Goal: Information Seeking & Learning: Find specific page/section

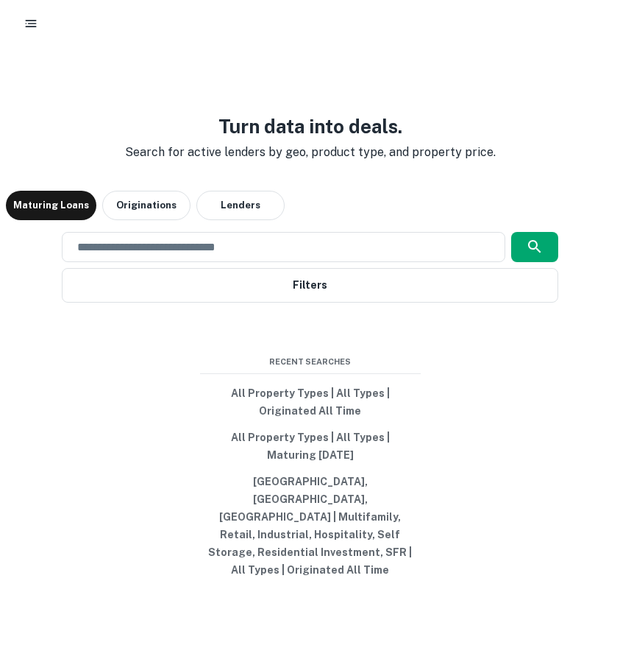
click at [32, 18] on icon "button" at bounding box center [31, 23] width 15 height 15
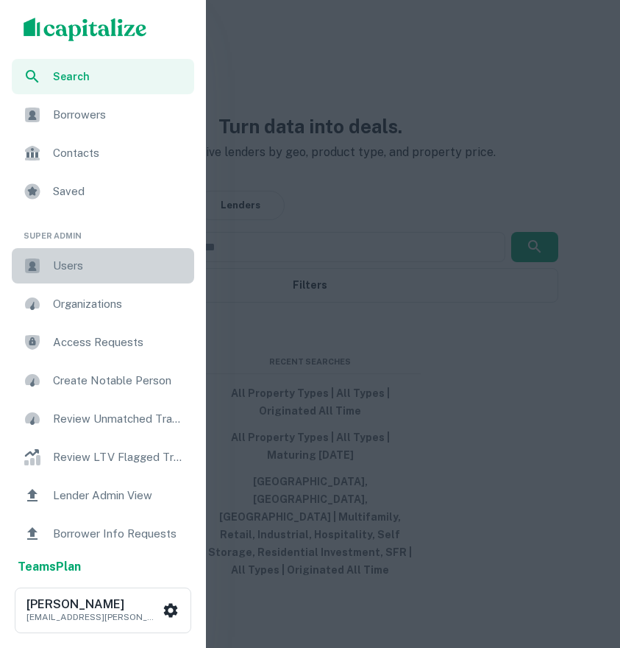
click at [91, 261] on span "Users" at bounding box center [119, 266] width 132 height 18
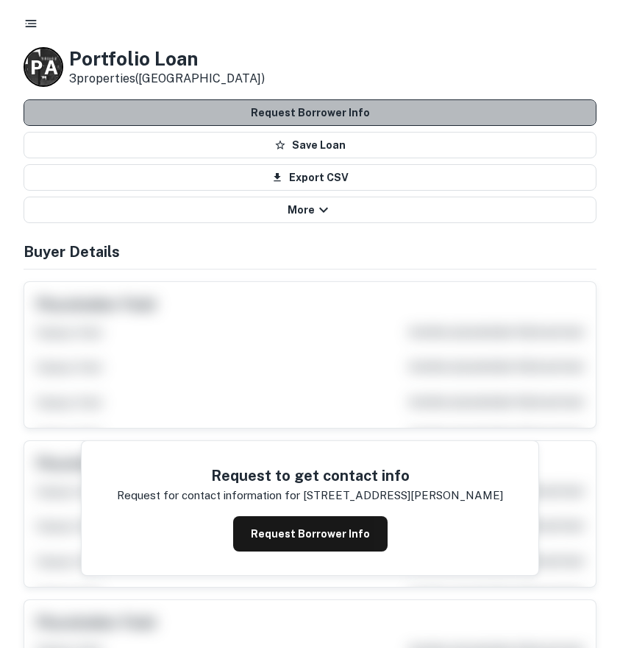
click at [358, 112] on button "Request Borrower Info" at bounding box center [310, 112] width 573 height 26
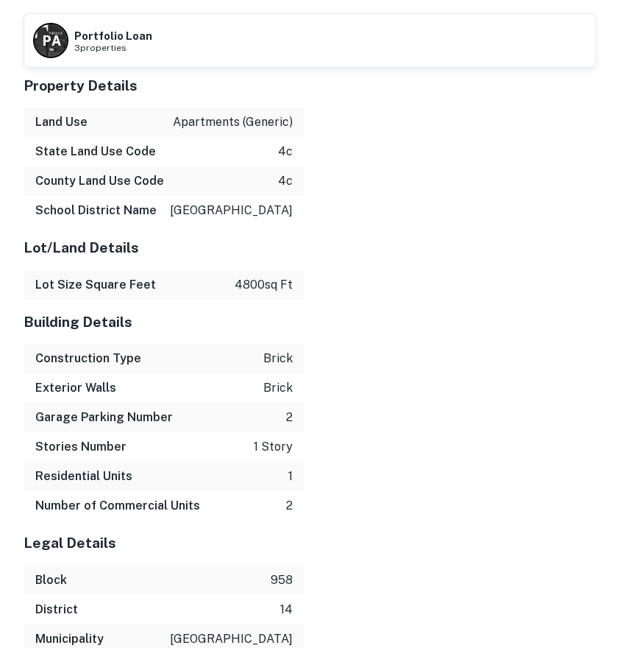
scroll to position [1570, 0]
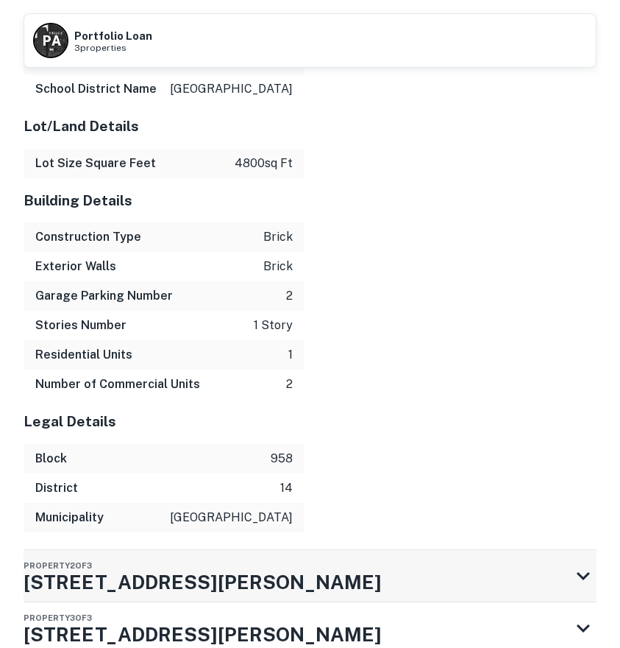
click at [200, 550] on div "Property 2 of 3 310 E Kinney St" at bounding box center [297, 576] width 547 height 52
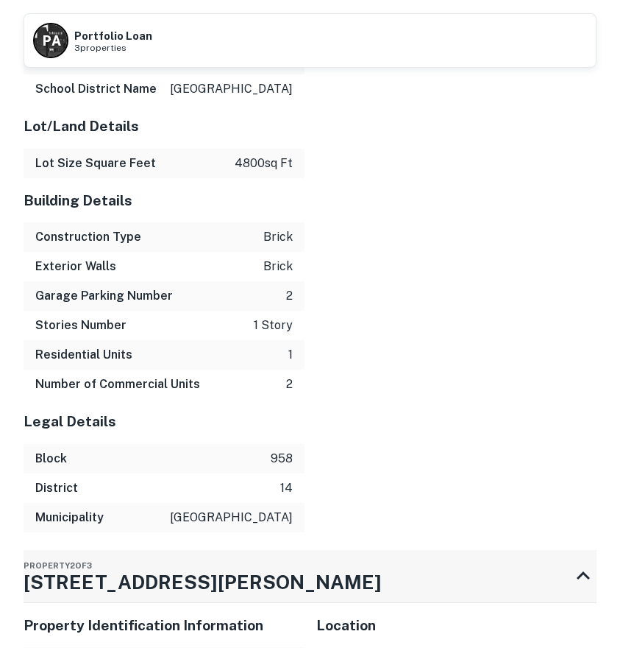
scroll to position [1844, 0]
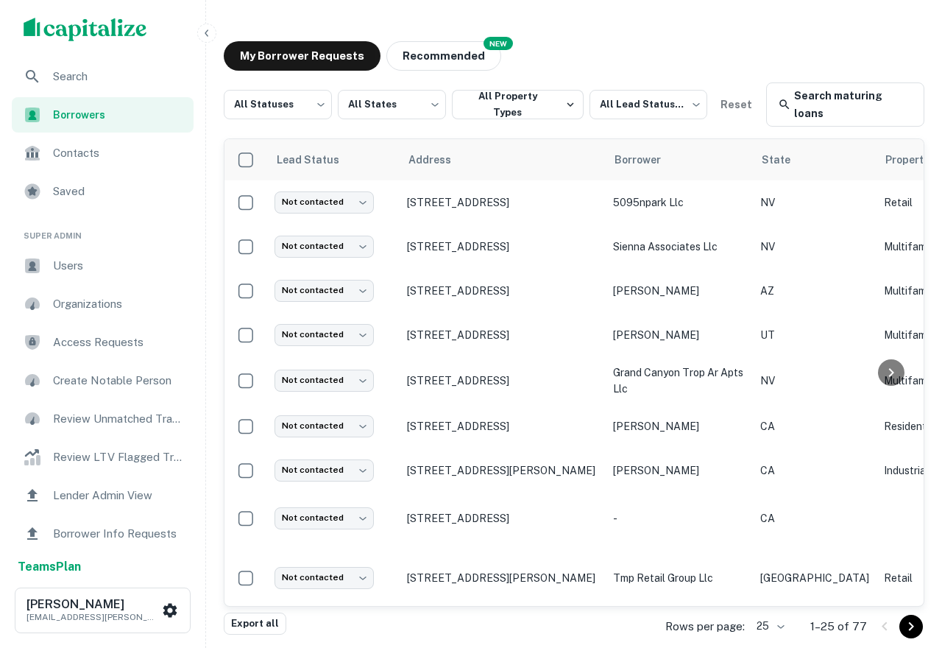
click at [68, 77] on span "Search" at bounding box center [119, 77] width 132 height 18
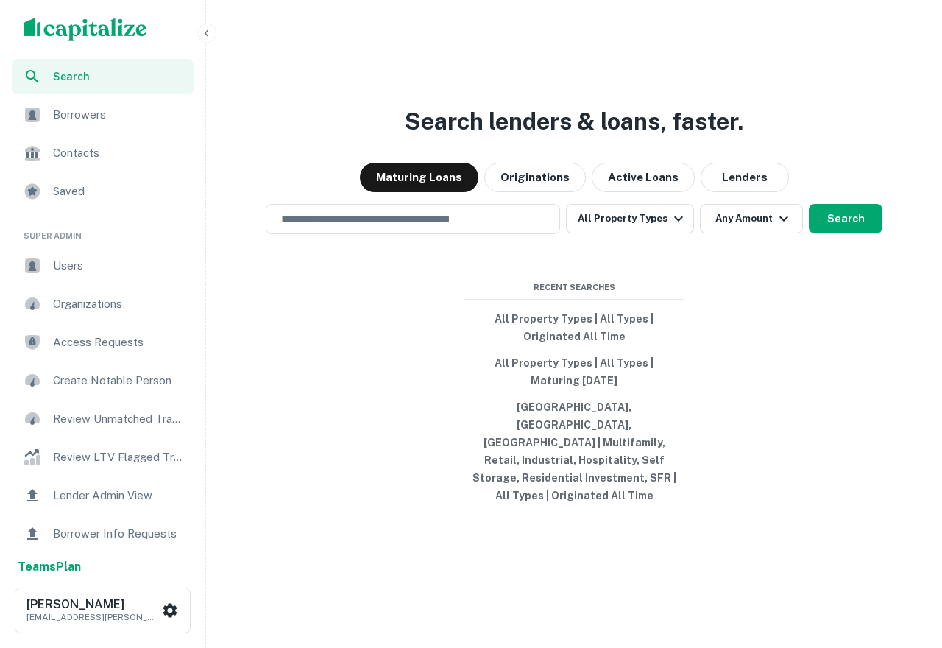
click at [333, 252] on div "Search lenders & loans, faster. Maturing Loans Originations Active Loans Lender…" at bounding box center [574, 359] width 724 height 648
click at [333, 227] on input "text" at bounding box center [412, 219] width 281 height 17
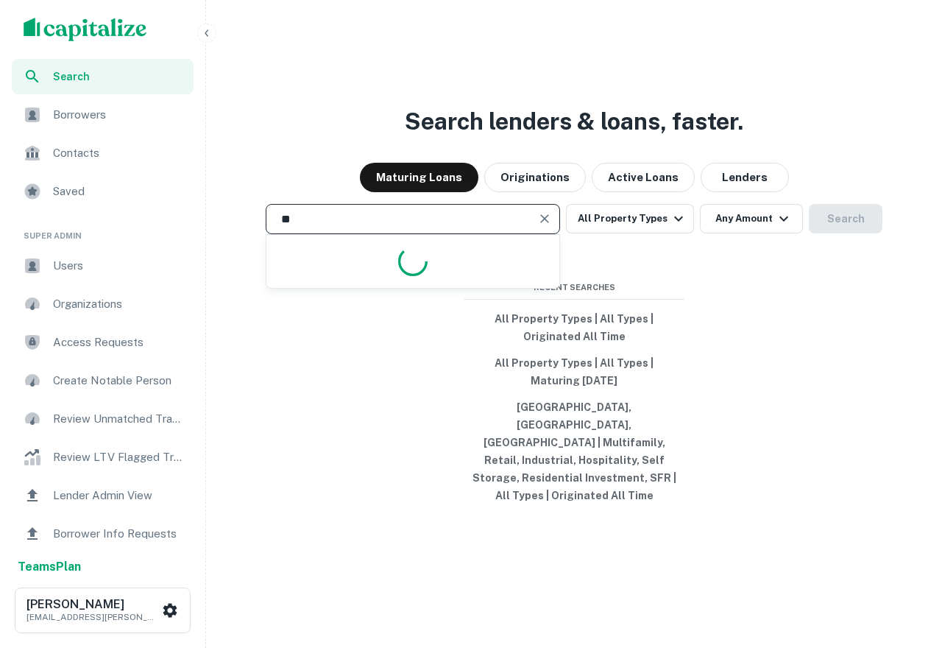
type input "*"
type input "********"
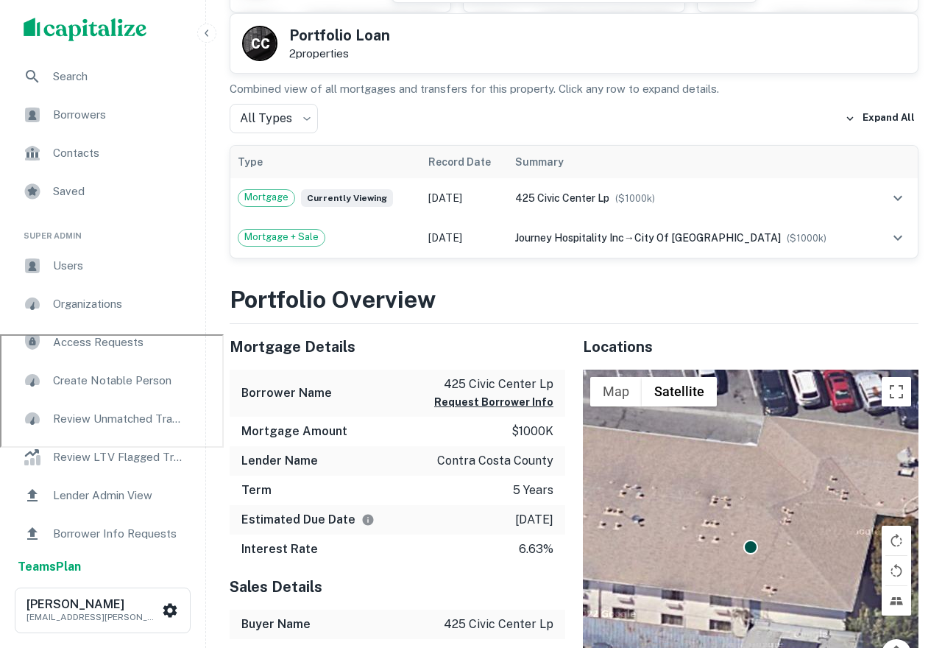
scroll to position [312, 0]
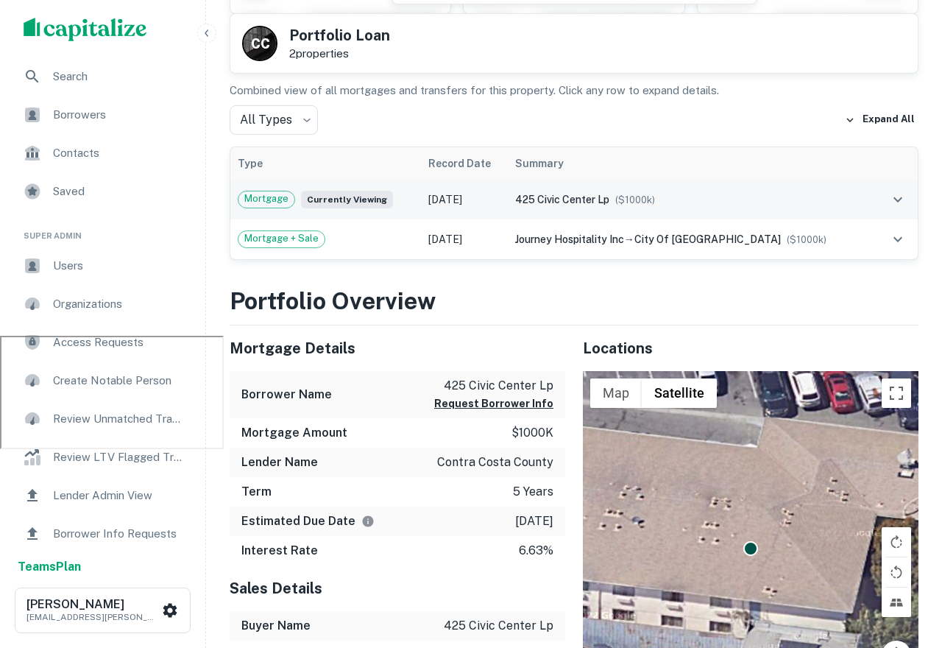
click at [917, 199] on td at bounding box center [895, 200] width 45 height 40
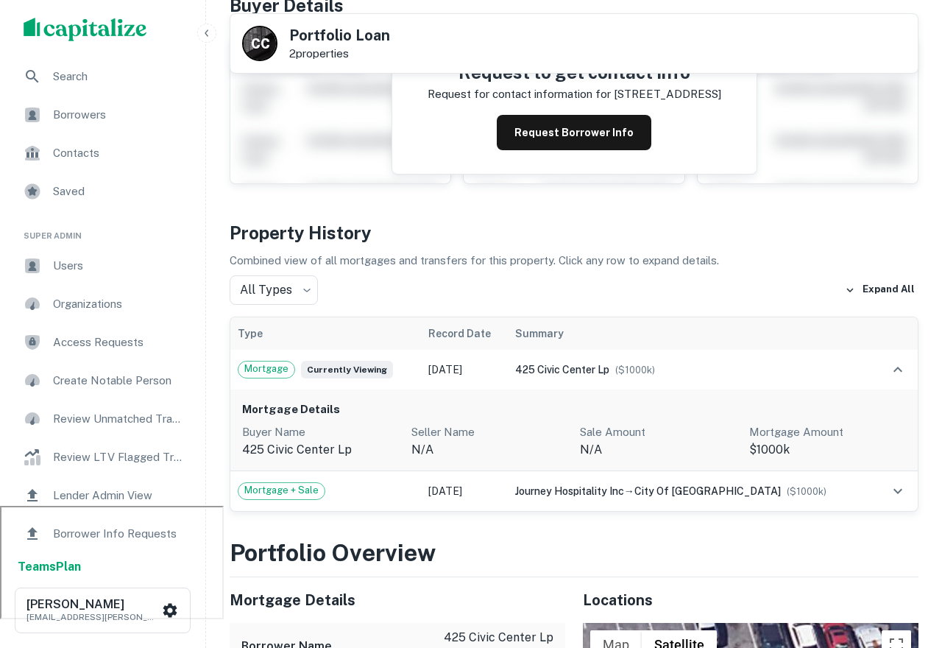
scroll to position [139, 0]
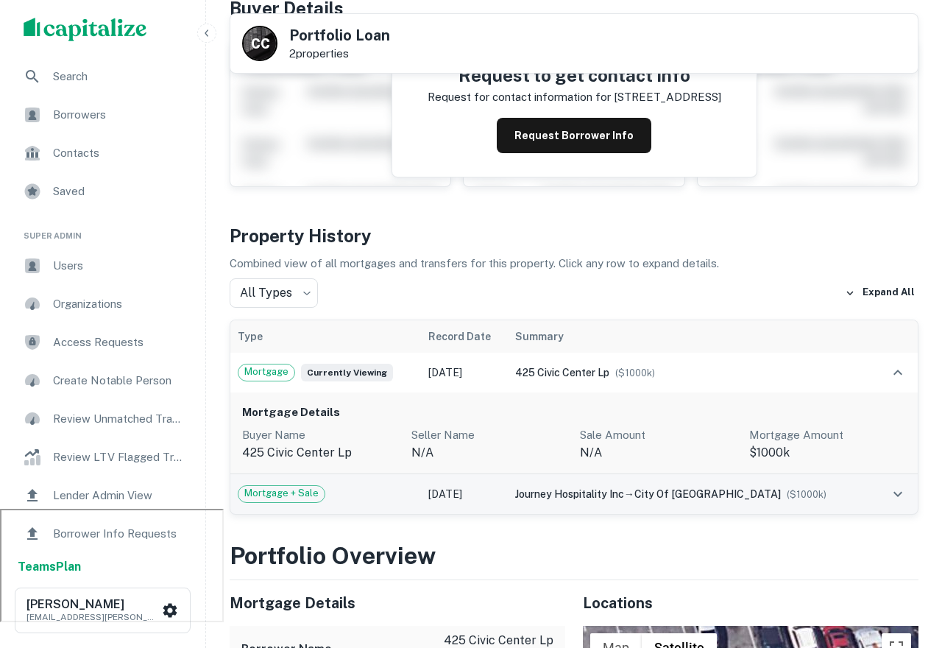
click at [695, 491] on span "city of richmond" at bounding box center [707, 494] width 146 height 12
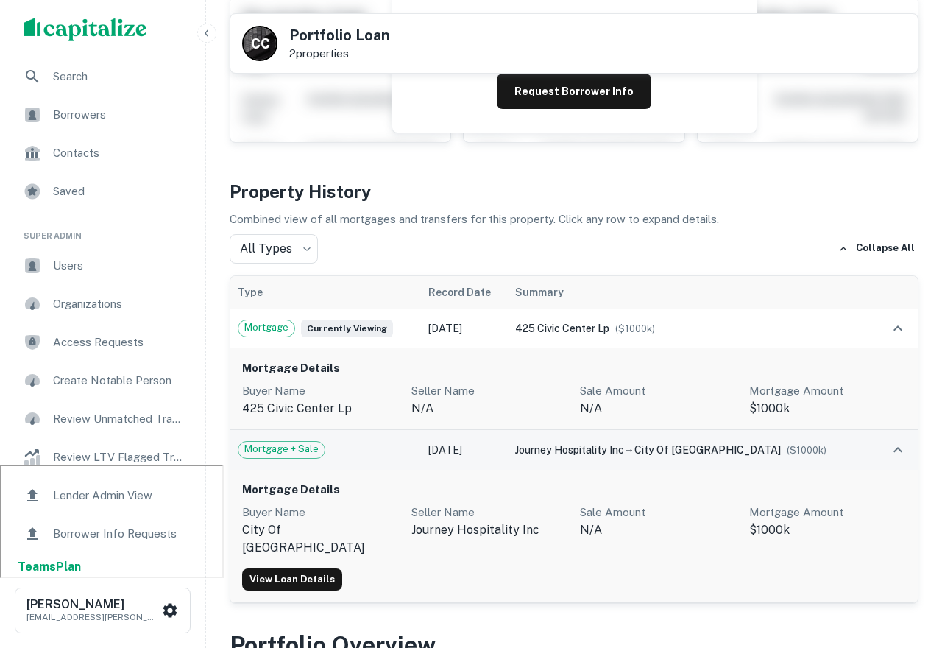
scroll to position [182, 0]
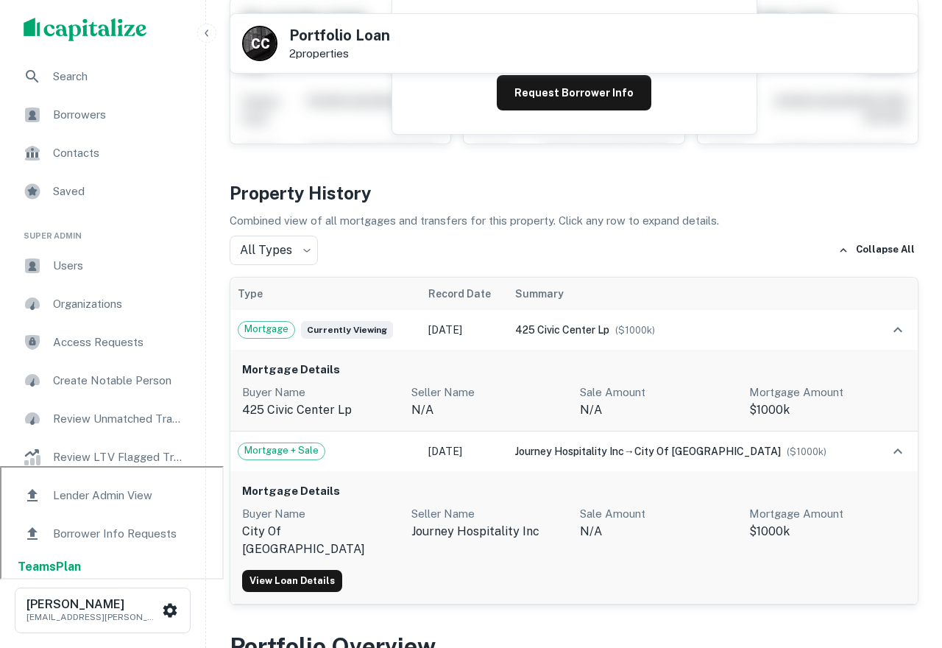
click at [83, 120] on span "Borrowers" at bounding box center [119, 115] width 132 height 18
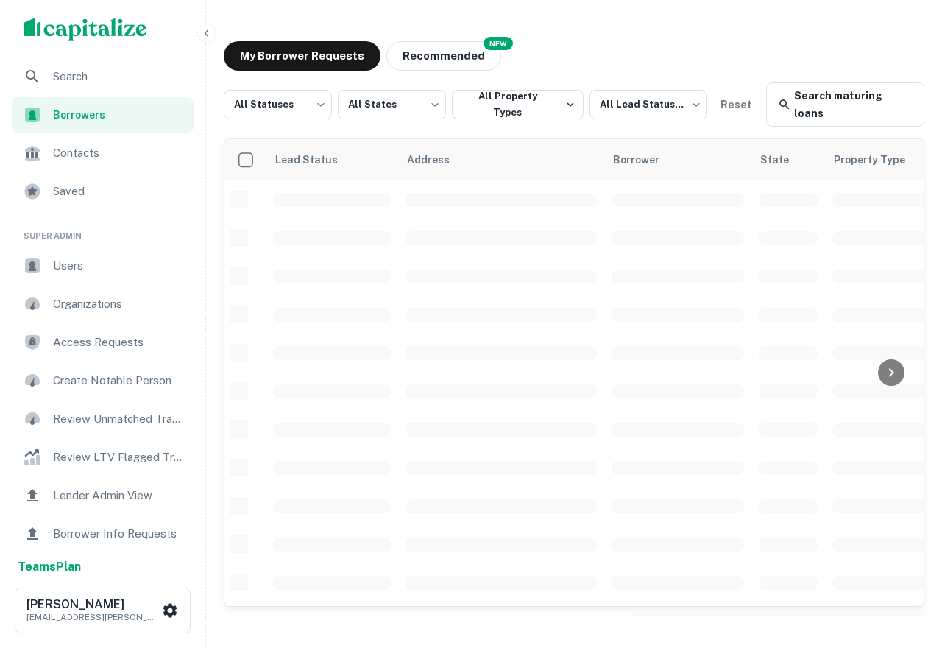
click at [93, 122] on span "Borrowers" at bounding box center [119, 115] width 132 height 16
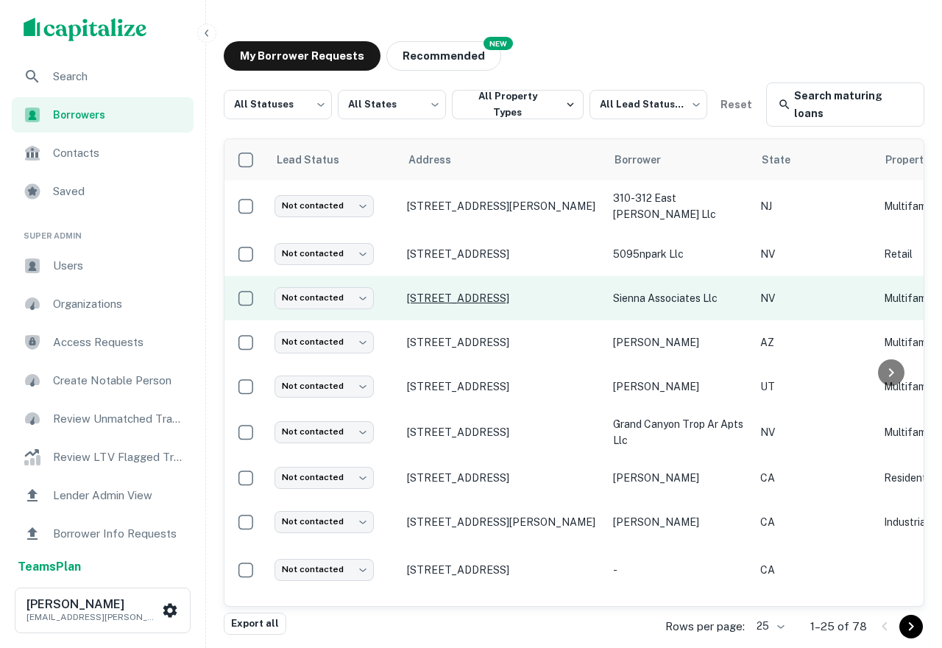
click at [480, 291] on p "[STREET_ADDRESS]" at bounding box center [502, 297] width 191 height 13
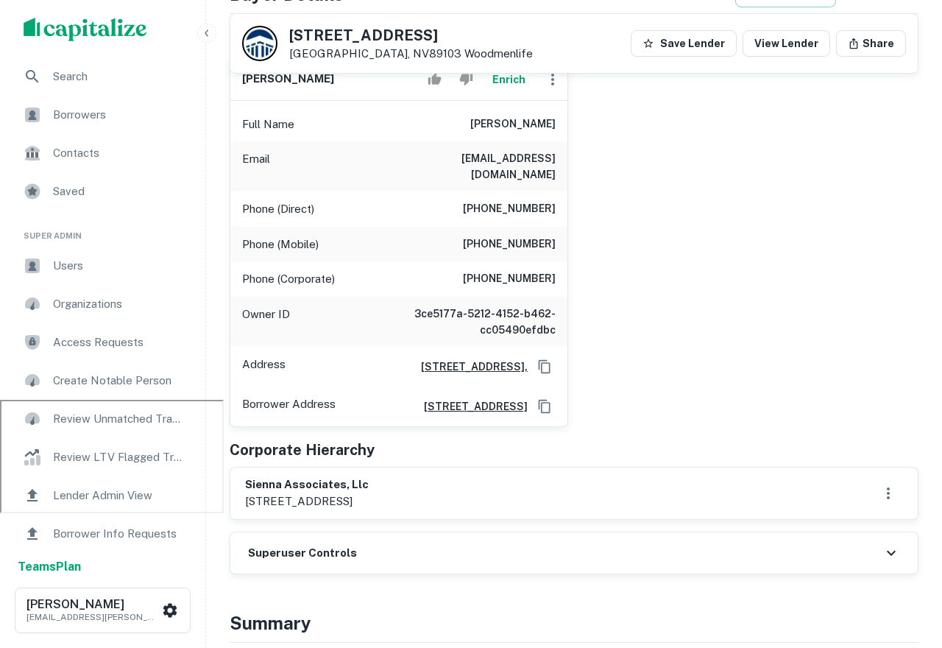
scroll to position [249, 0]
